Goal: Task Accomplishment & Management: Use online tool/utility

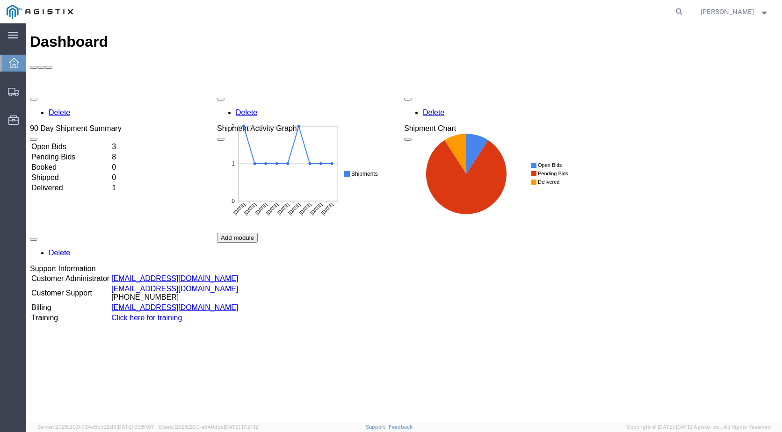
click at [55, 142] on td "Open Bids" at bounding box center [71, 146] width 80 height 9
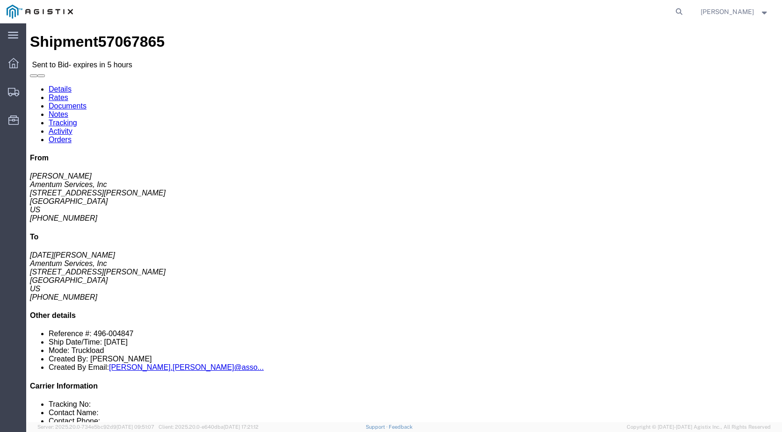
click link "Notes"
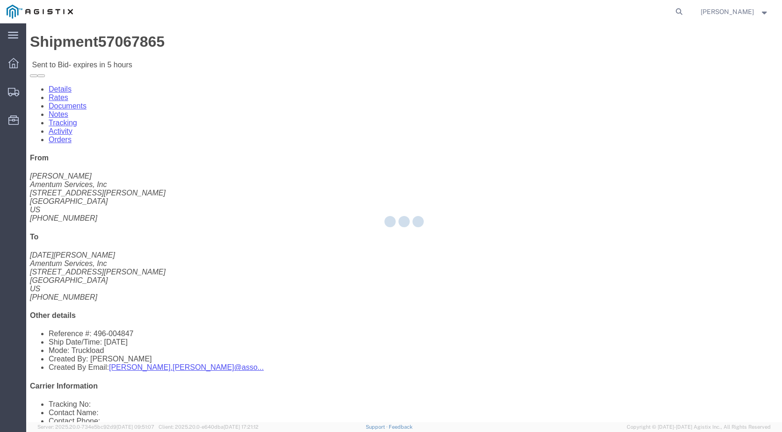
click at [168, 53] on div at bounding box center [404, 222] width 756 height 399
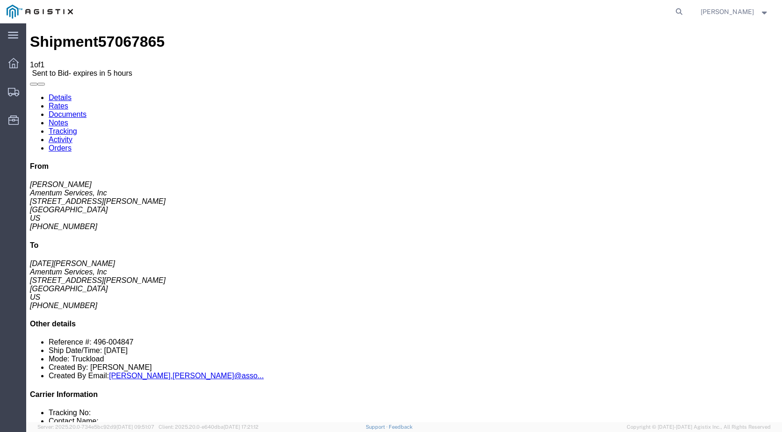
click at [64, 94] on link "Details" at bounding box center [60, 98] width 23 height 8
drag, startPoint x: 112, startPoint y: 11, endPoint x: 64, endPoint y: 7, distance: 48.3
click div "Shipment 57067865 1 of 1 Sent to Bid - expires in 5 hours"
copy span "57067865"
click link "Documents"
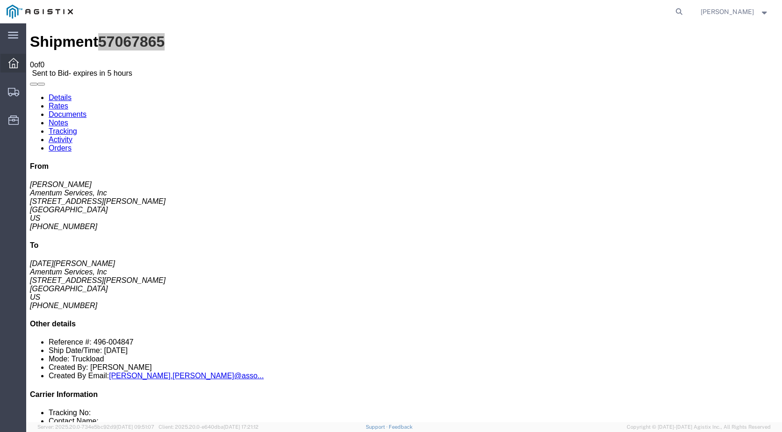
click at [17, 60] on icon at bounding box center [13, 63] width 10 height 10
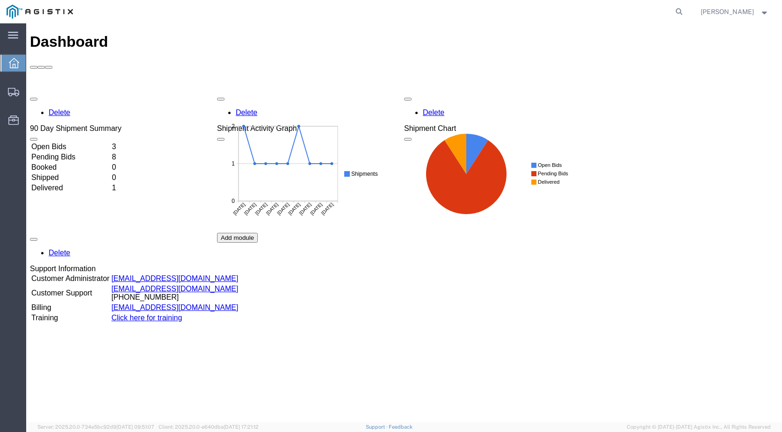
click at [77, 142] on td "Open Bids" at bounding box center [71, 146] width 80 height 9
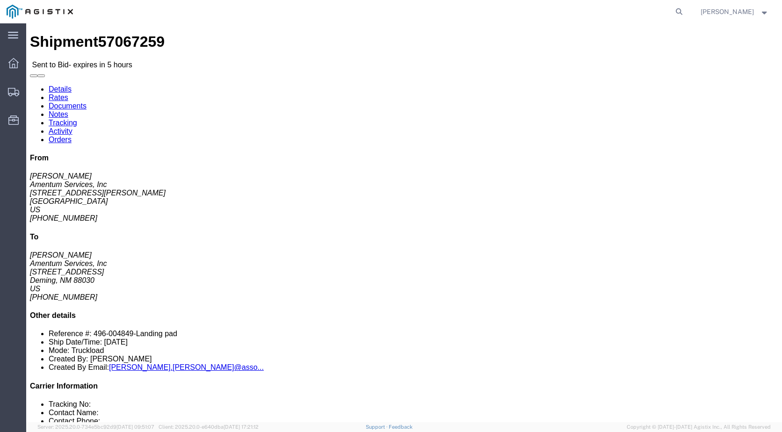
click link "Notes"
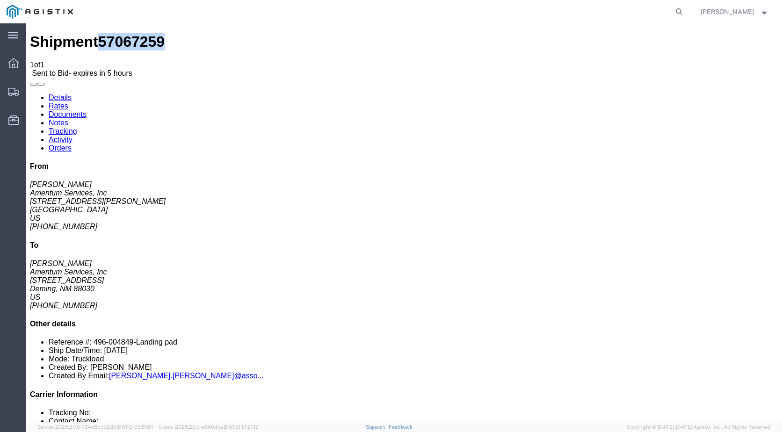
drag, startPoint x: 139, startPoint y: 36, endPoint x: 90, endPoint y: 31, distance: 49.4
click at [90, 33] on div "Shipment 57067259 1 of 1 Sent to Bid - expires in 5 hours" at bounding box center [404, 55] width 749 height 44
copy span "57067259"
click at [66, 94] on link "Details" at bounding box center [60, 98] width 23 height 8
click link "Enter / Modify Bid"
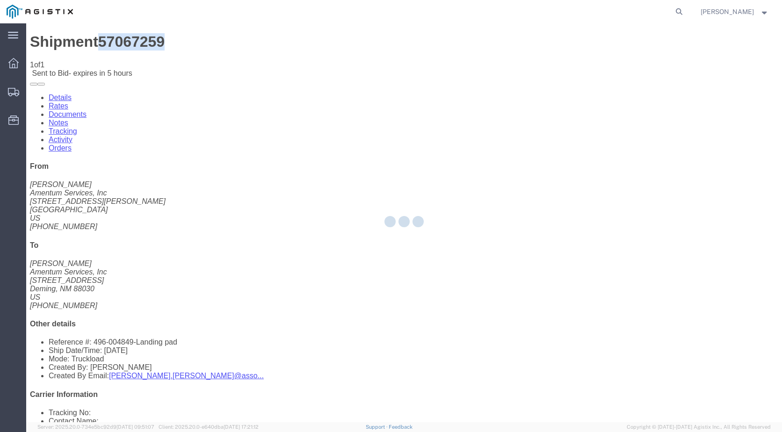
select select "21013"
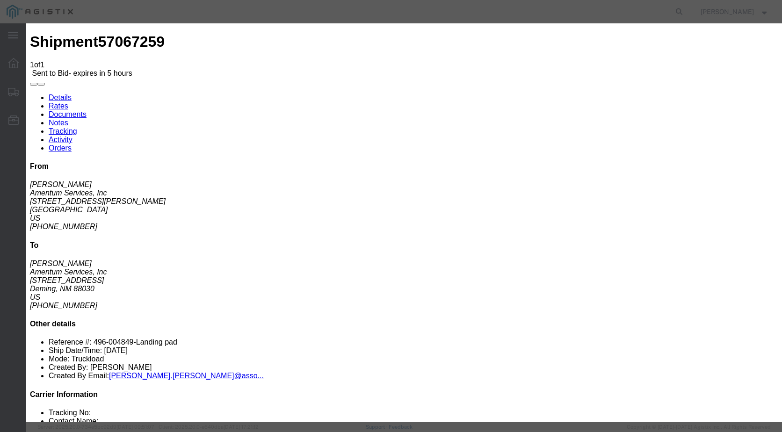
click input "text"
paste input "57067259"
type input "57067259"
click select "Select Air LTL Standard 3 - 5 Day Ocean TL Standard 3 - 5 Day"
select select "39622"
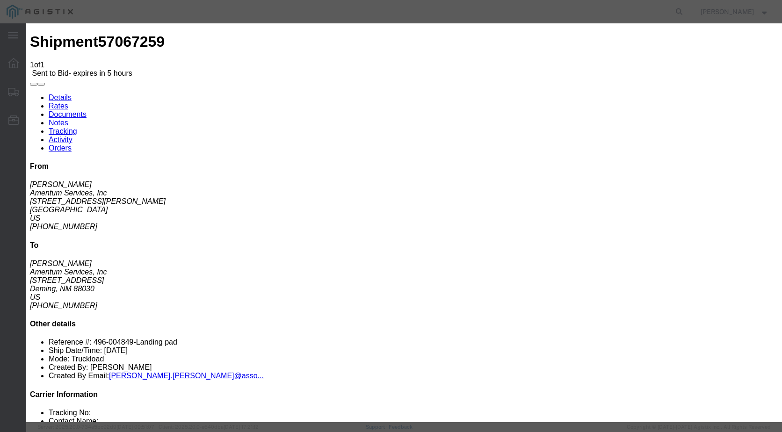
click select "Select Air LTL Standard 3 - 5 Day Ocean TL Standard 3 - 5 Day"
click select "Select Air Less than Truckload Multi-Leg Ocean Freight Rail Small Parcel Truckl…"
select select "TL"
click select "Select Air Less than Truckload Multi-Leg Ocean Freight Rail Small Parcel Truckl…"
click input "number"
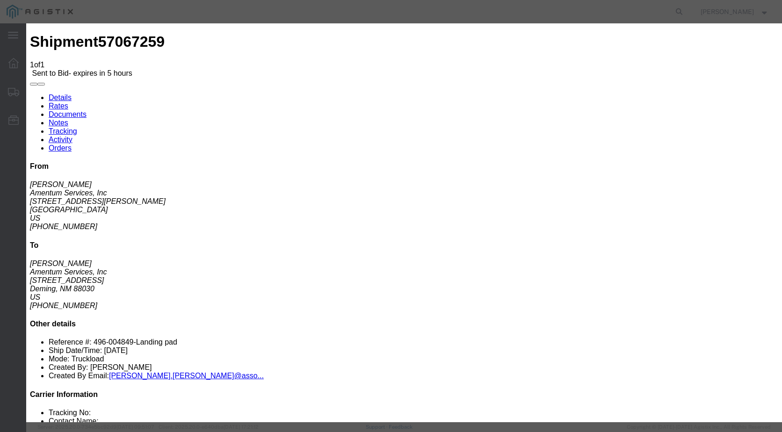
type input "3350"
click textarea
type textarea "flatbed with ramps"
click button "Submit"
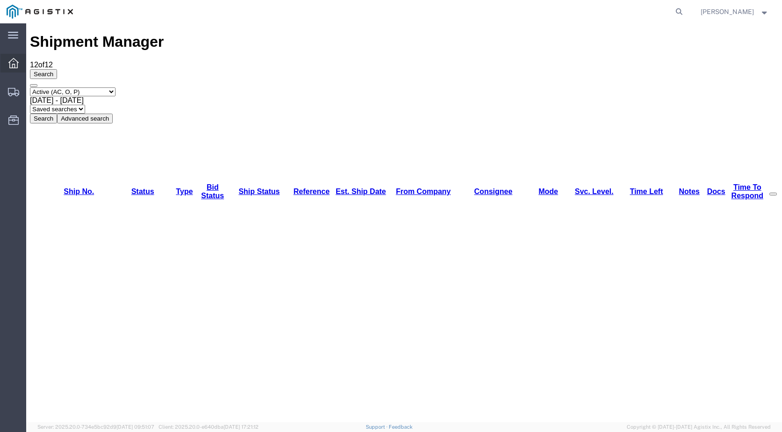
click at [10, 61] on icon at bounding box center [13, 63] width 10 height 10
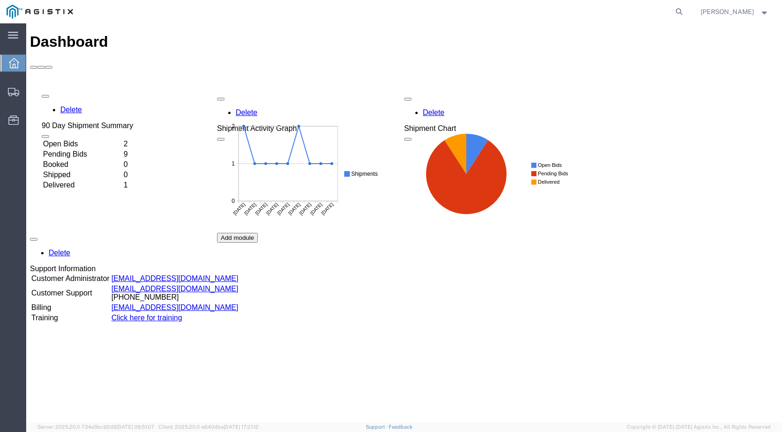
drag, startPoint x: 60, startPoint y: 84, endPoint x: 72, endPoint y: 81, distance: 12.0
click at [72, 93] on div "Delete 90 Day Shipment Summary Open Bids 2 Pending Bids 9 Booked 0 Shipped 0 De…" at bounding box center [404, 233] width 749 height 281
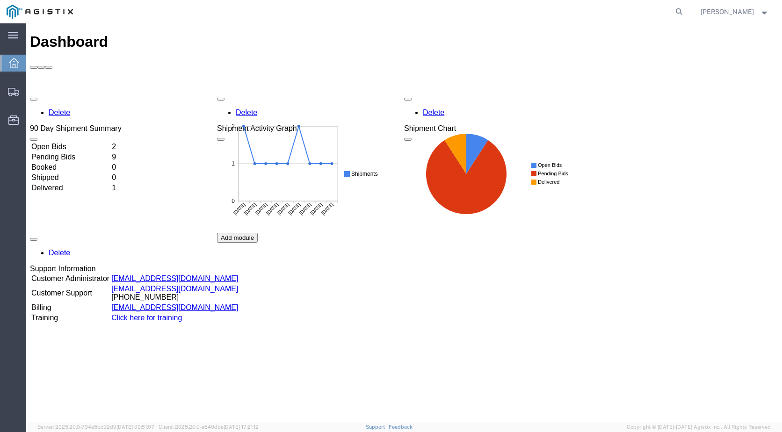
click at [73, 153] on td "Pending Bids" at bounding box center [71, 157] width 80 height 9
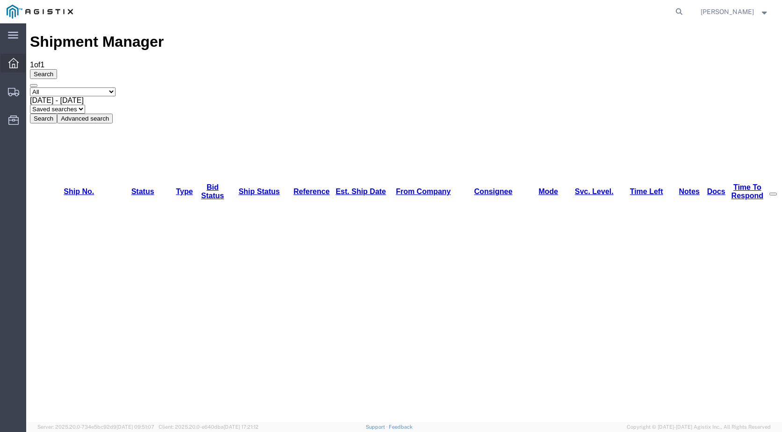
click at [14, 64] on icon at bounding box center [13, 63] width 10 height 10
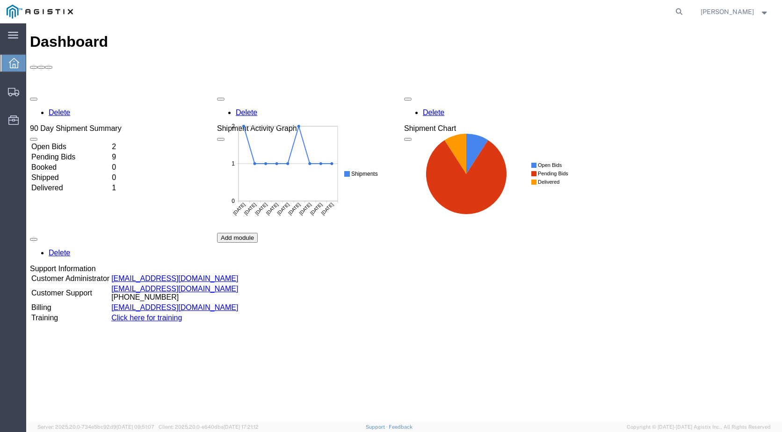
click at [110, 142] on td "Open Bids" at bounding box center [71, 146] width 80 height 9
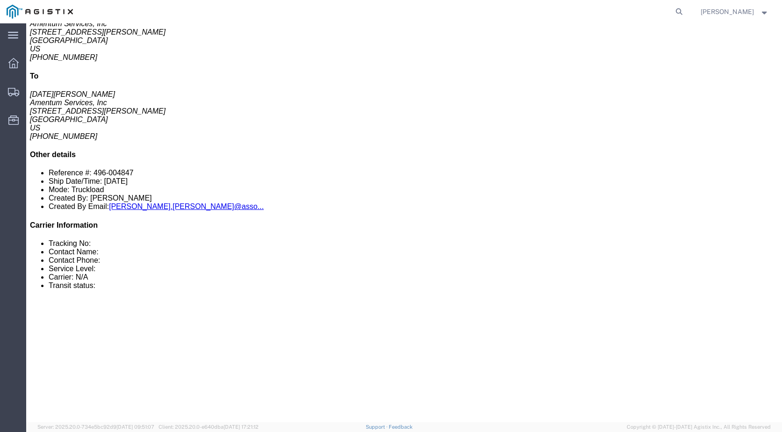
scroll to position [161, 0]
drag, startPoint x: 355, startPoint y: 193, endPoint x: 104, endPoint y: 344, distance: 292.8
click div "Shipment Detail Ship From Amentum Services, Inc ([PERSON_NAME]) [STREET_ADDRESS…"
click div "1 Your Packaging Total weight: 3750.00 LBS Dimensions: L 9.50 x W 5.00 x H 6.00…"
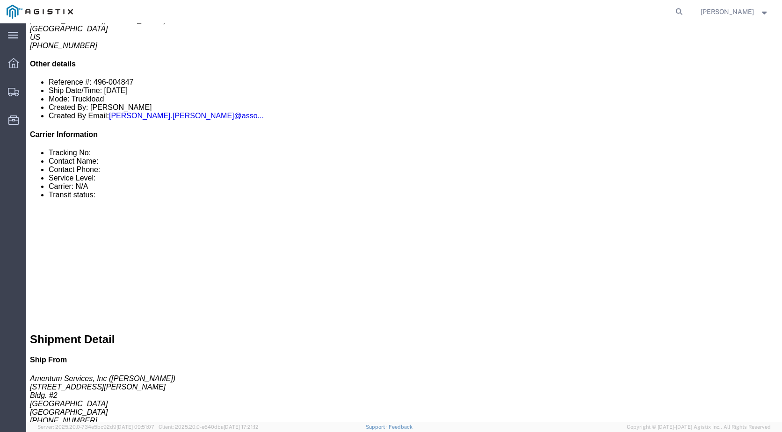
scroll to position [252, 0]
click link "Documents"
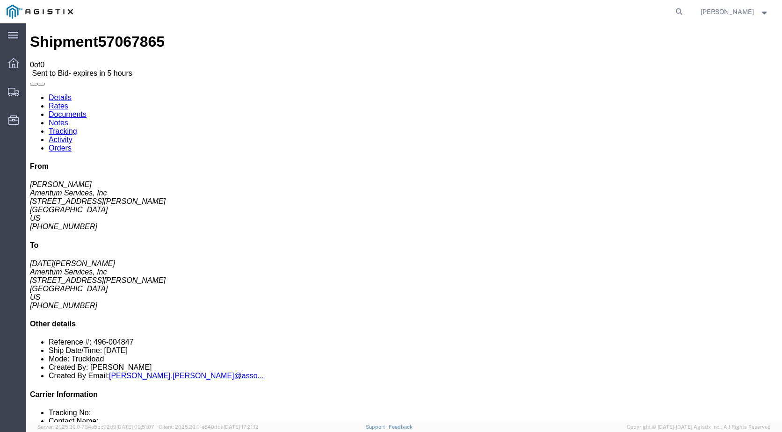
click at [67, 94] on link "Details" at bounding box center [60, 98] width 23 height 8
click at [15, 62] on icon at bounding box center [13, 63] width 10 height 10
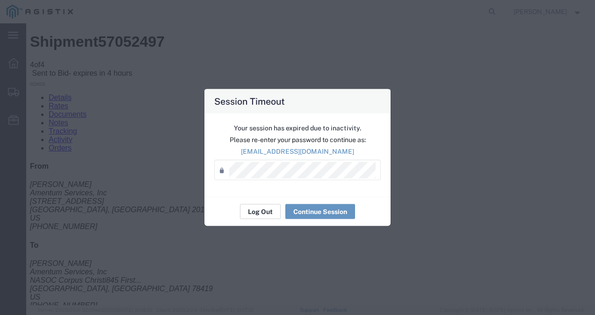
click at [254, 215] on button "Log Out" at bounding box center [260, 211] width 41 height 15
